Goal: Information Seeking & Learning: Learn about a topic

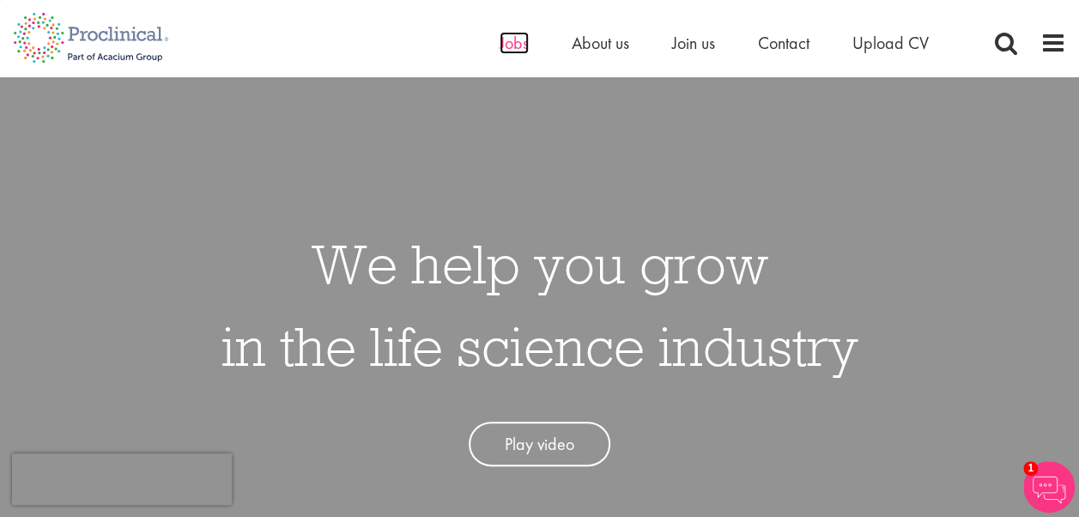
click at [519, 51] on span "Jobs" at bounding box center [514, 43] width 29 height 22
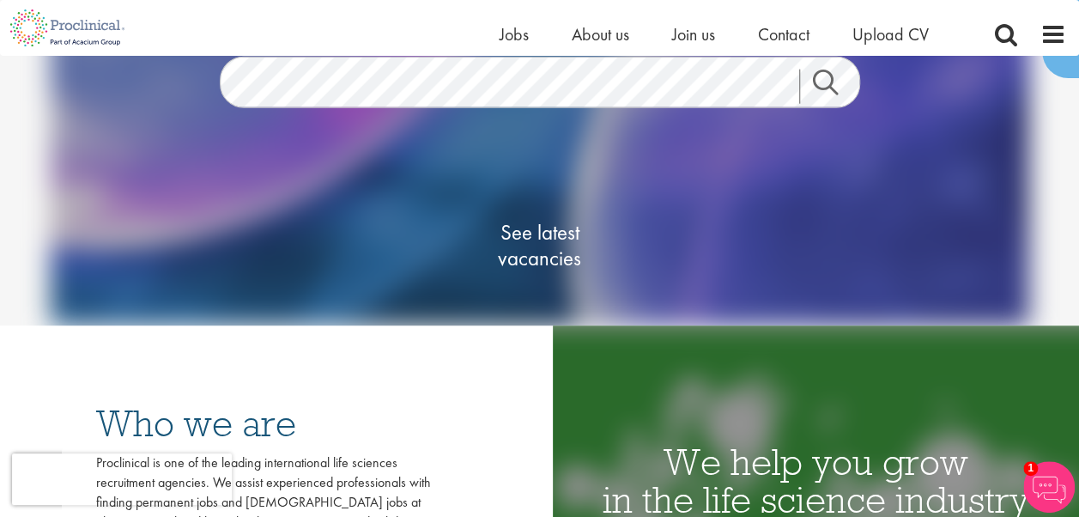
scroll to position [158, 0]
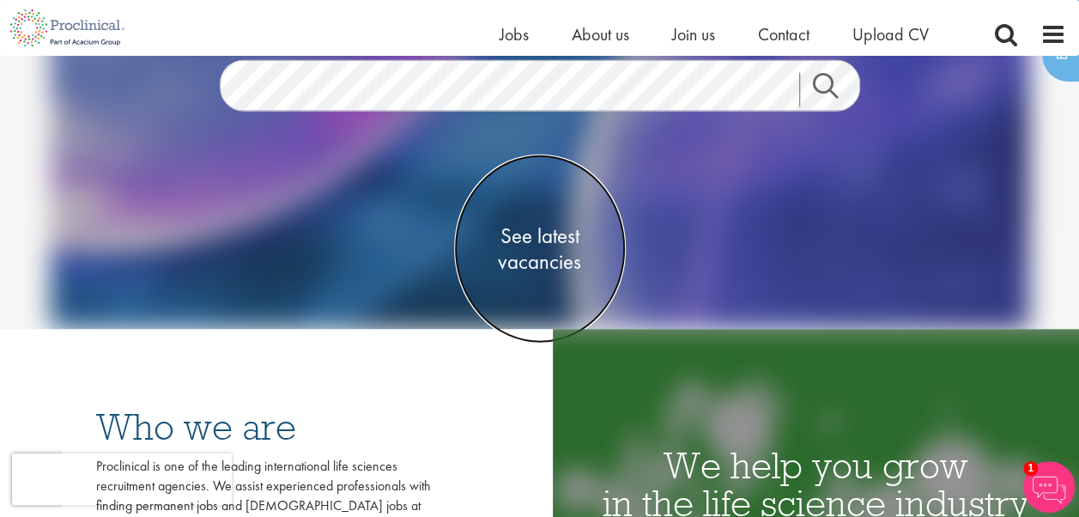
click at [555, 237] on span "See latest vacancies" at bounding box center [540, 249] width 172 height 52
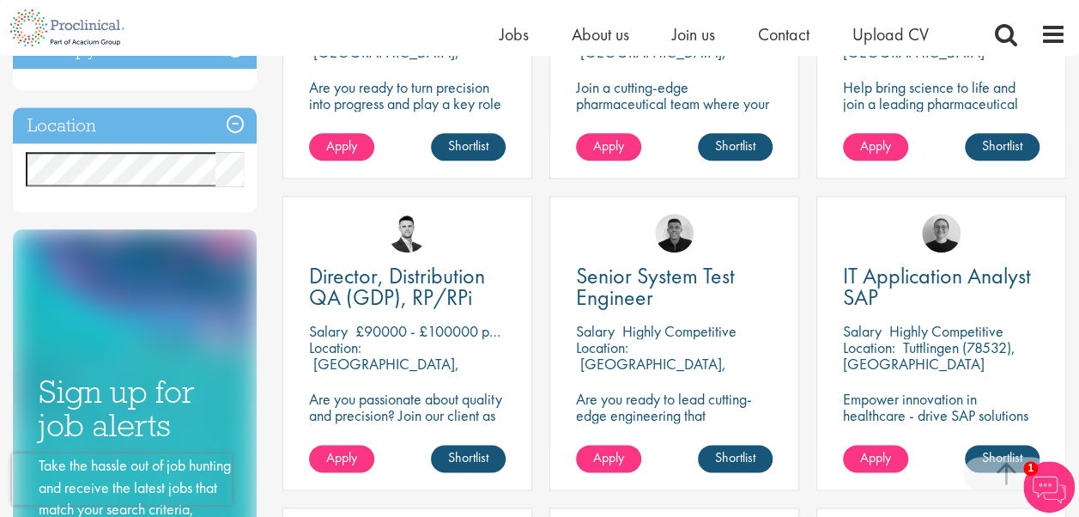
scroll to position [858, 0]
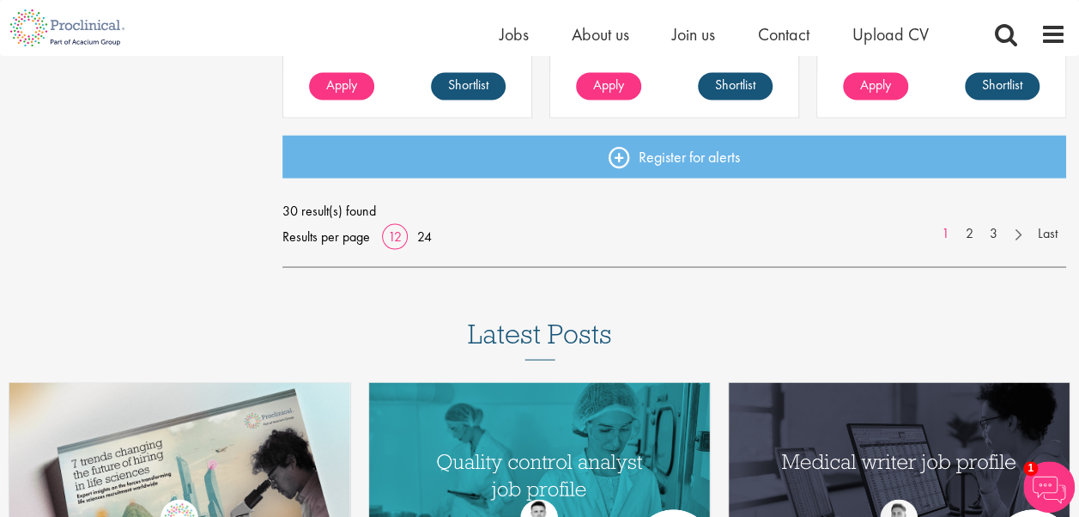
scroll to position [1505, 0]
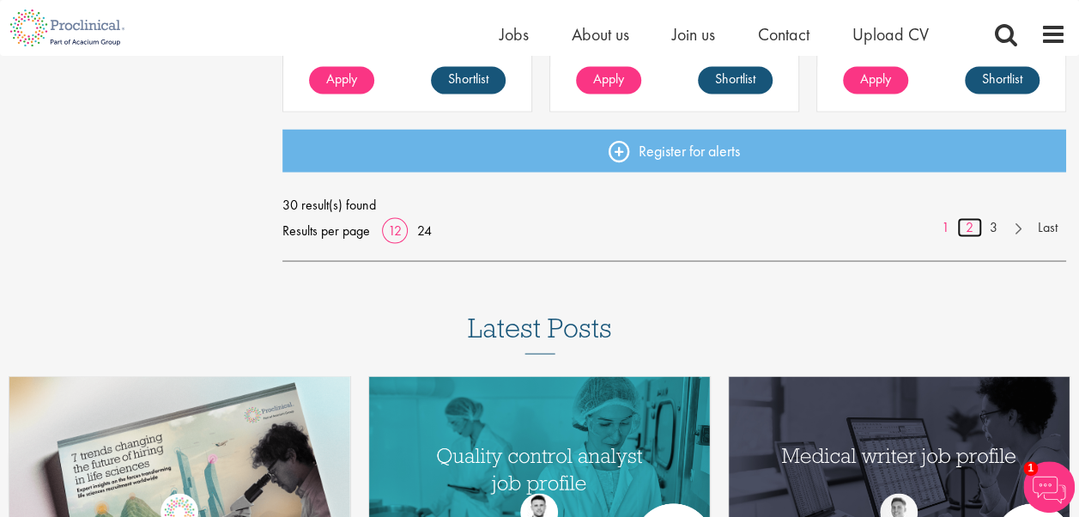
click at [969, 221] on link "2" at bounding box center [969, 227] width 25 height 20
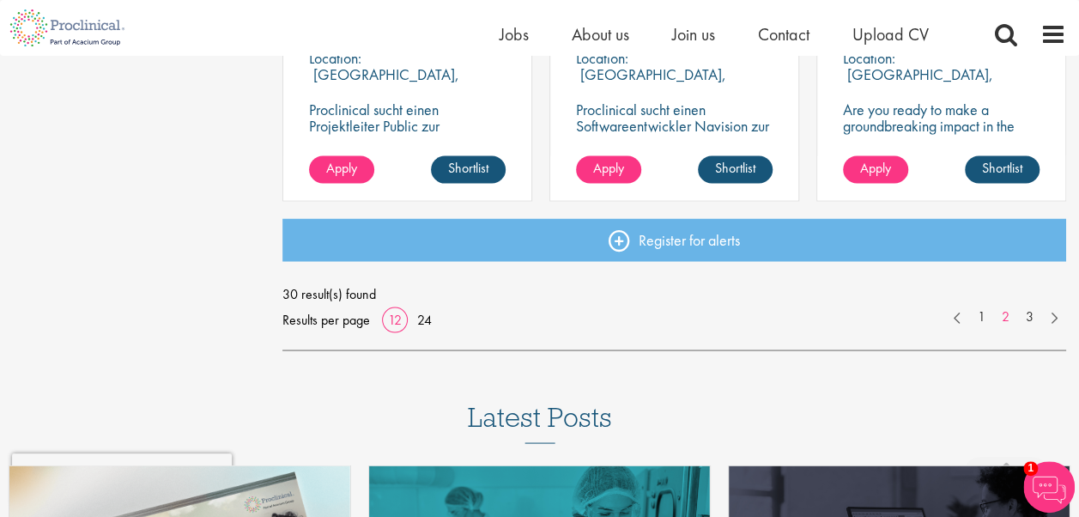
scroll to position [1431, 0]
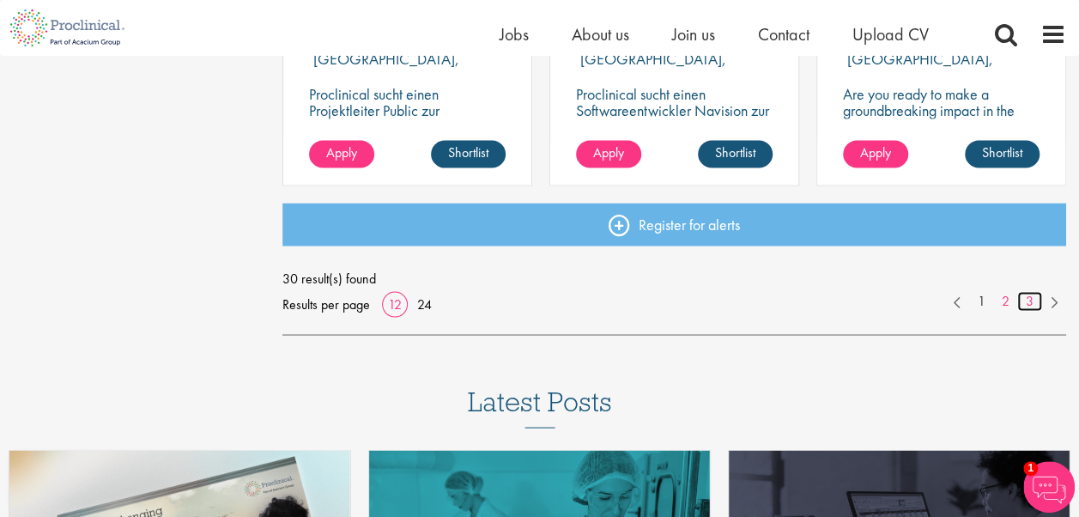
click at [1027, 301] on link "3" at bounding box center [1029, 301] width 25 height 20
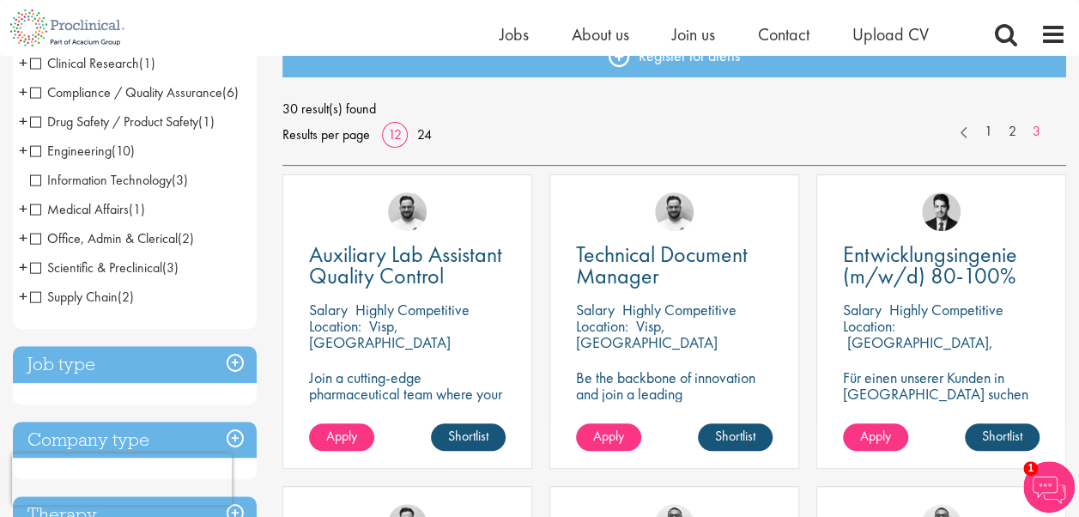
scroll to position [79, 0]
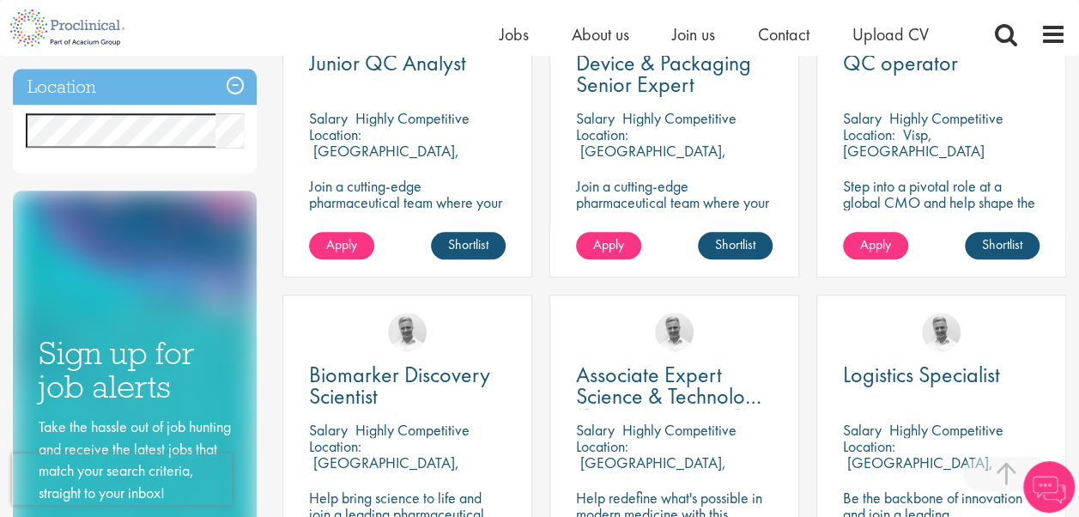
scroll to position [720, 0]
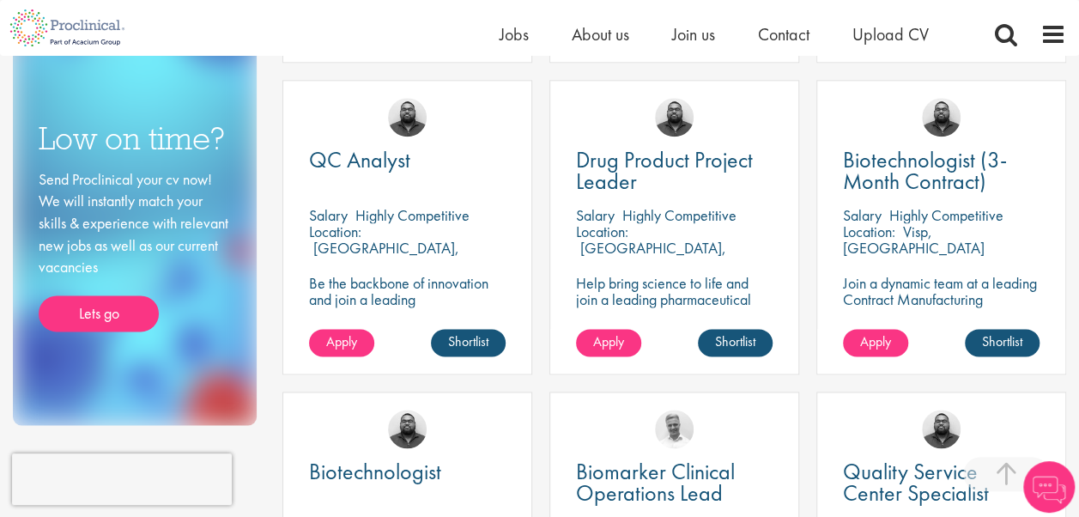
scroll to position [919, 0]
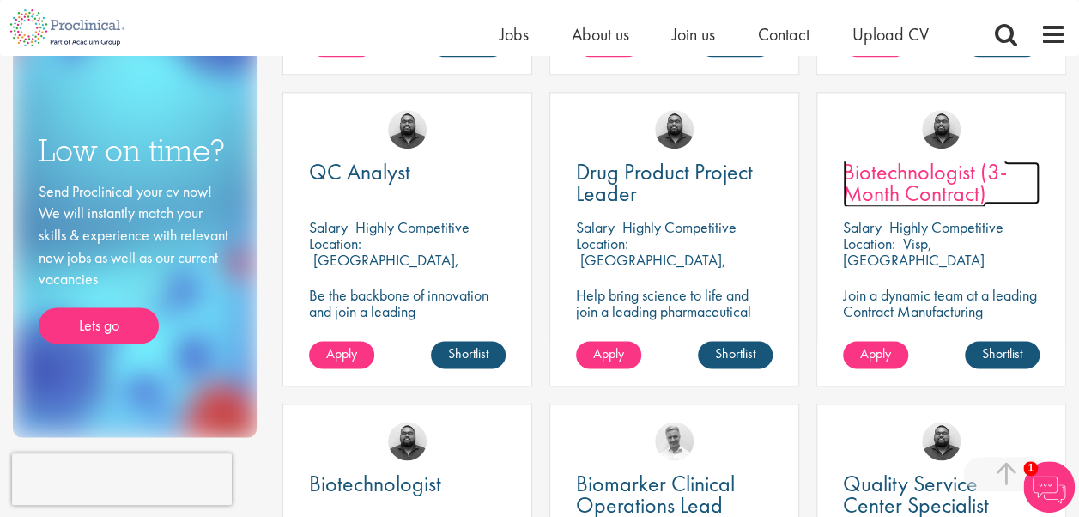
click at [920, 193] on span "Biotechnologist (3-Month Contract)" at bounding box center [925, 182] width 164 height 51
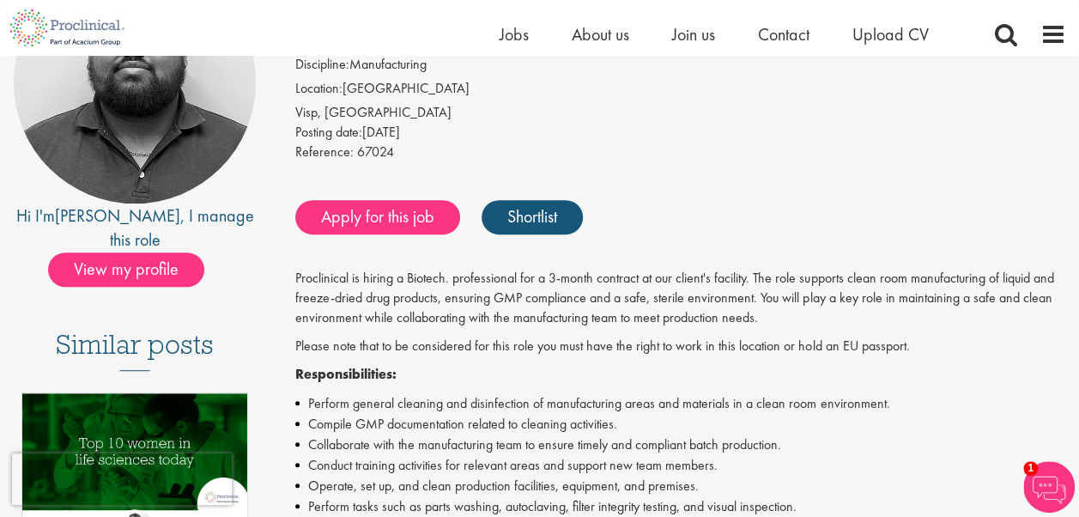
scroll to position [125, 0]
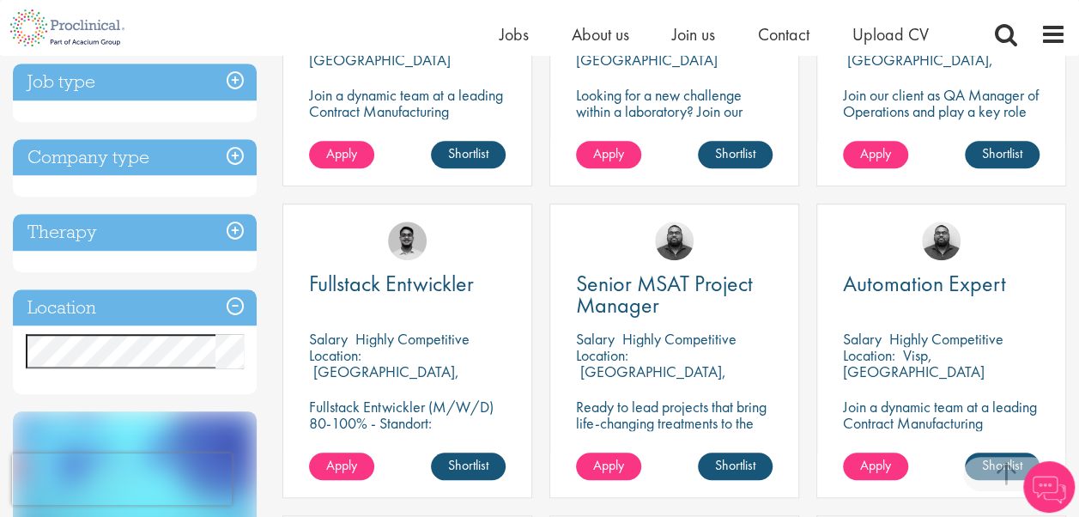
scroll to position [489, 0]
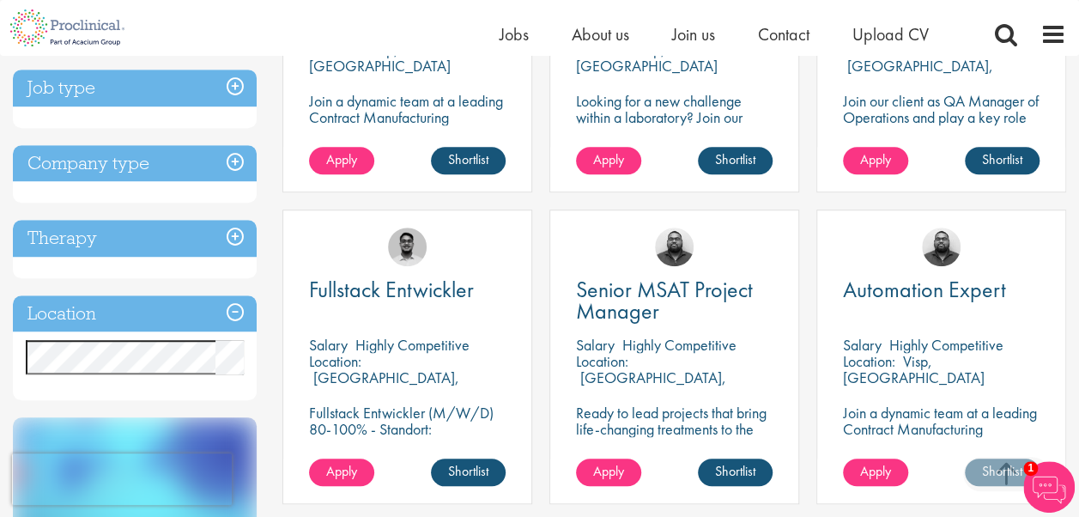
click at [238, 103] on h3 "Job type" at bounding box center [135, 88] width 244 height 37
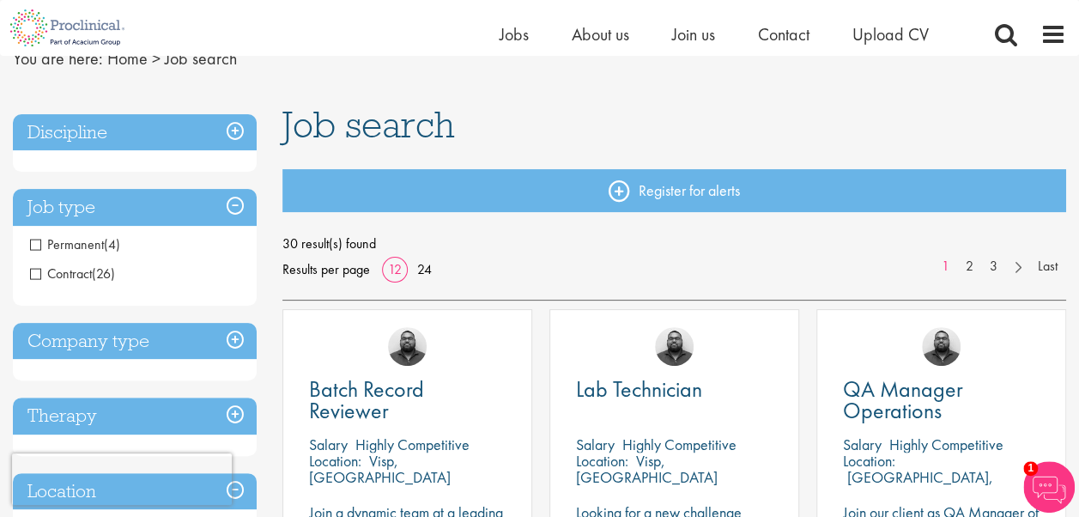
scroll to position [69, 0]
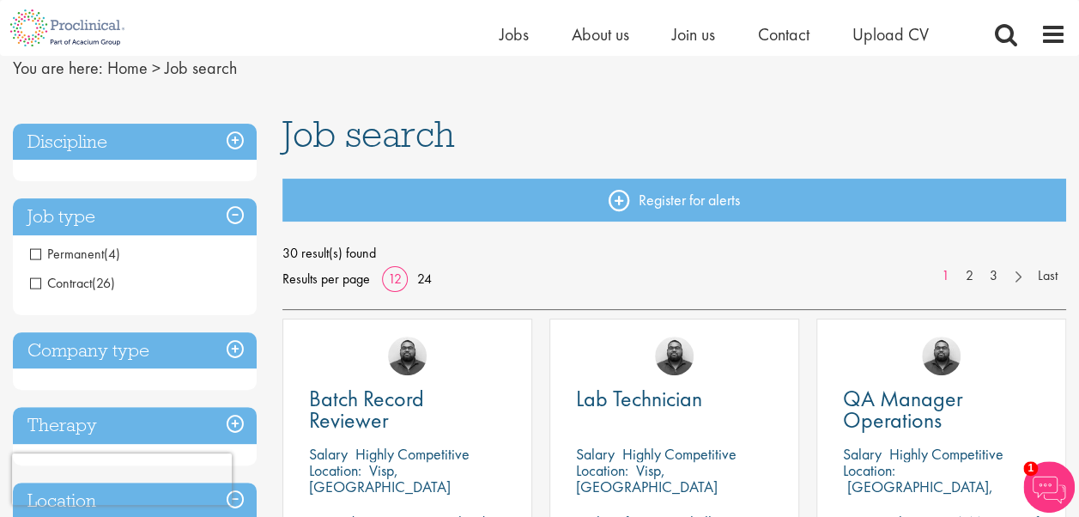
click at [86, 254] on span "Permanent" at bounding box center [67, 254] width 74 height 18
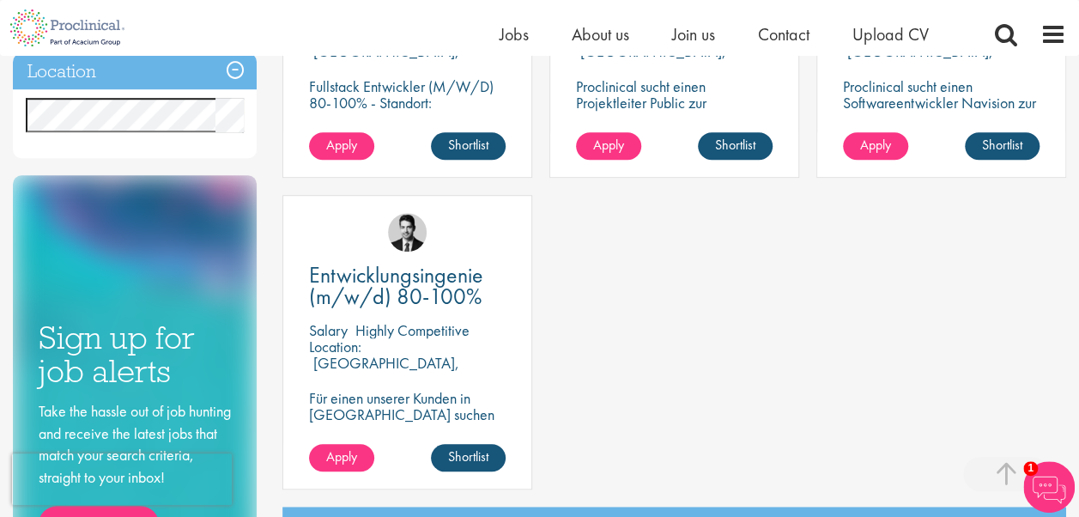
scroll to position [505, 0]
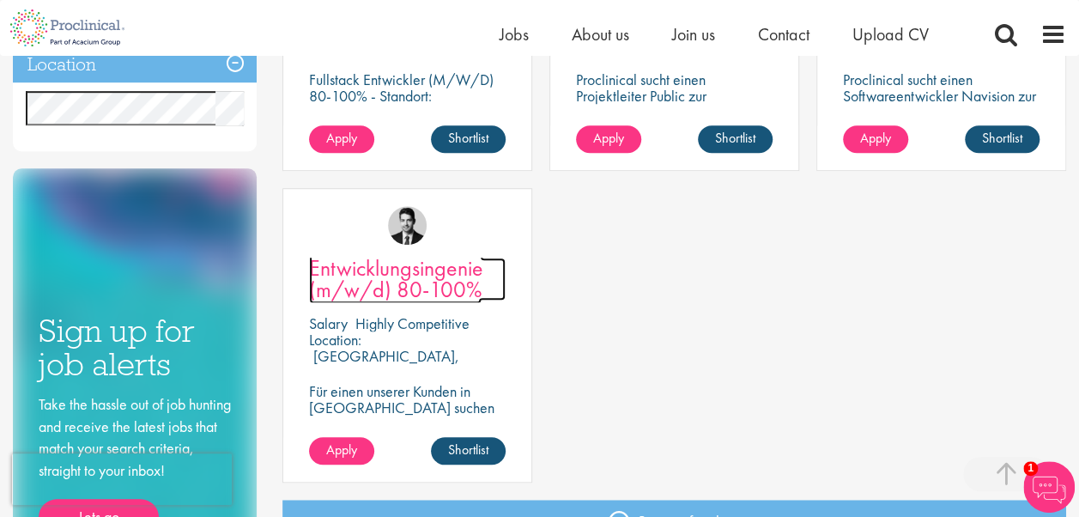
click at [417, 263] on span "Entwicklungsingenie (m/w/d) 80-100%" at bounding box center [396, 278] width 174 height 51
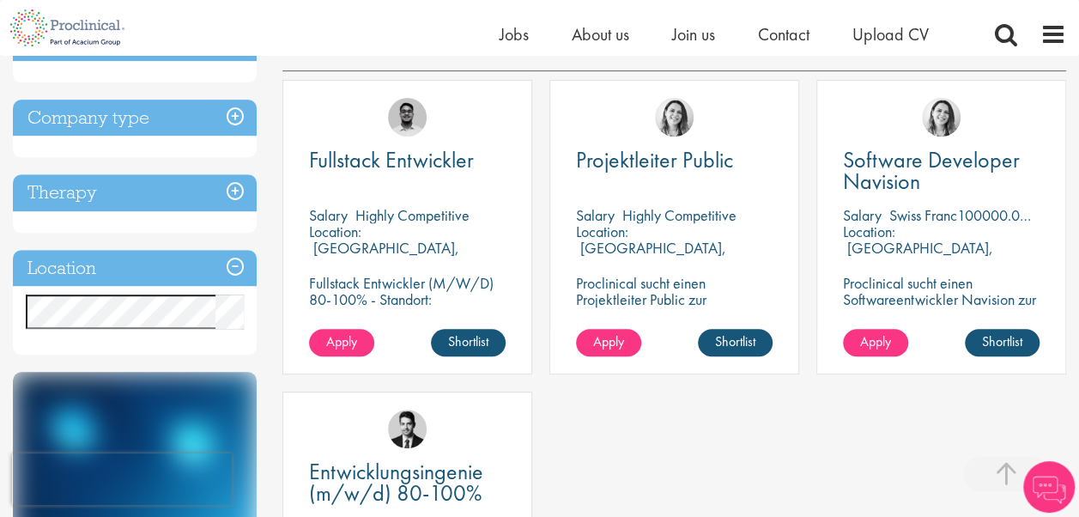
scroll to position [297, 0]
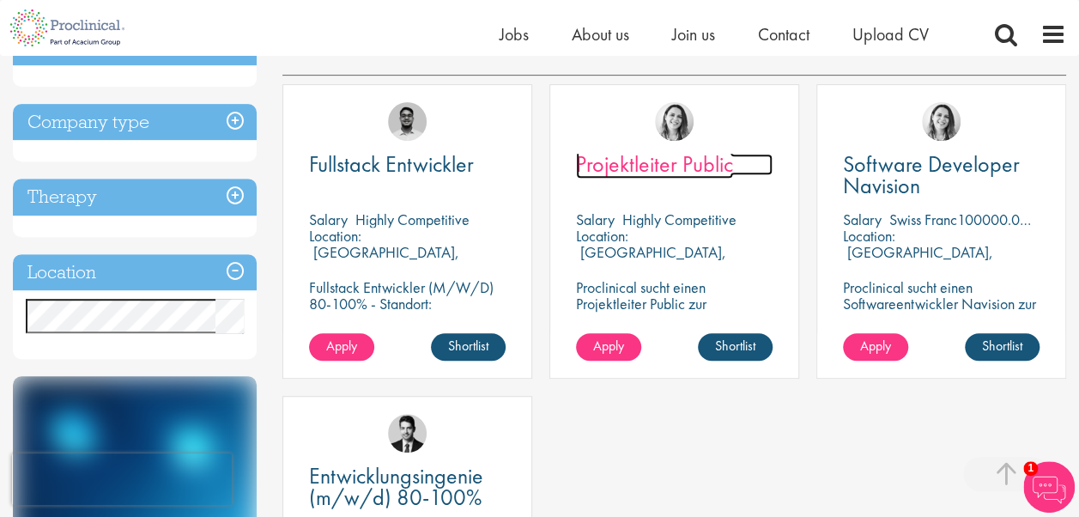
click at [669, 153] on span "Projektleiter Public" at bounding box center [654, 163] width 157 height 29
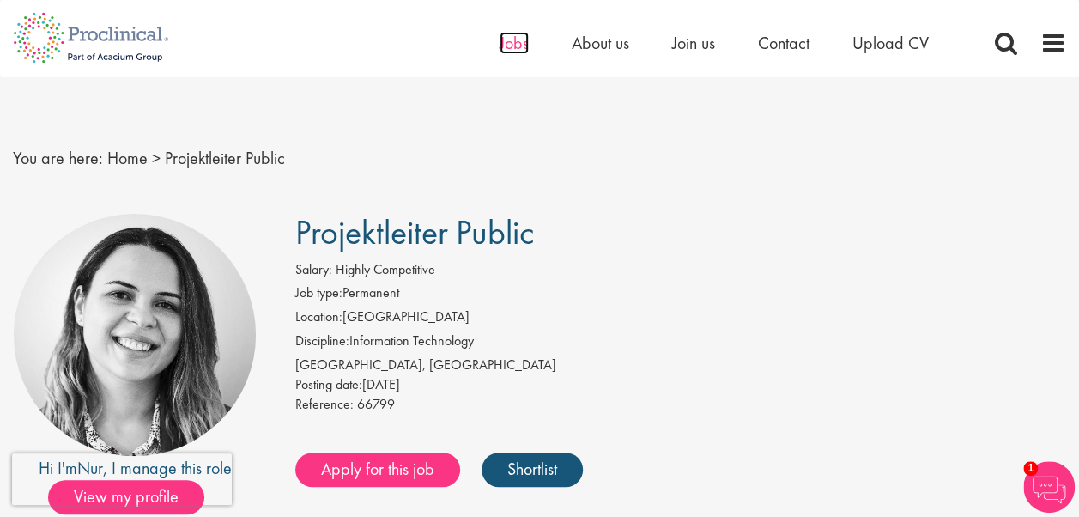
click at [519, 50] on span "Jobs" at bounding box center [514, 43] width 29 height 22
